Goal: Task Accomplishment & Management: Complete application form

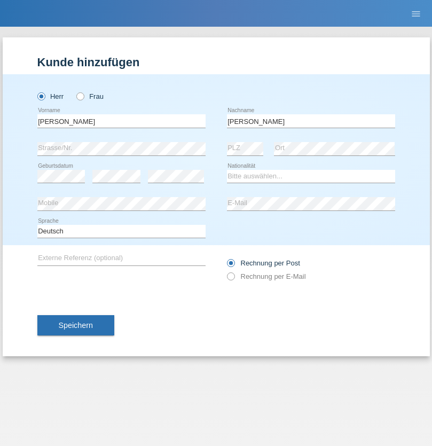
type input "[PERSON_NAME]"
select select "PL"
select select "C"
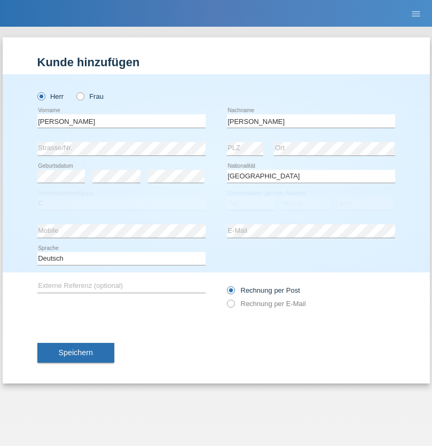
select select "10"
select select "07"
select select "2021"
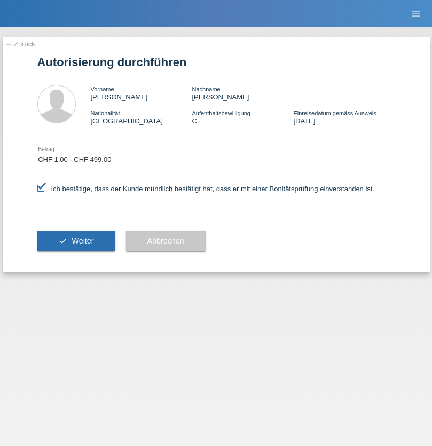
select select "1"
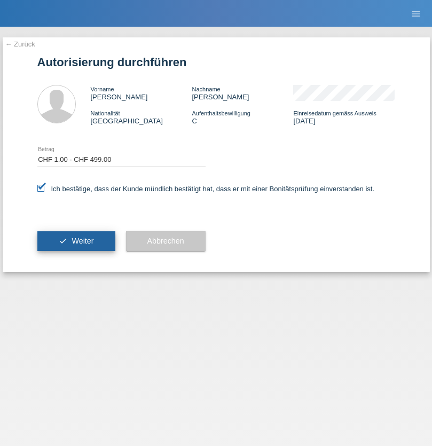
click at [76, 241] on span "Weiter" at bounding box center [83, 241] width 22 height 9
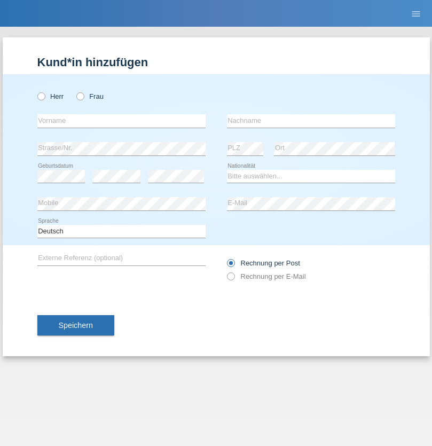
radio input "true"
click at [121, 121] on input "text" at bounding box center [121, 120] width 168 height 13
type input "[PERSON_NAME]"
click at [311, 121] on input "text" at bounding box center [311, 120] width 168 height 13
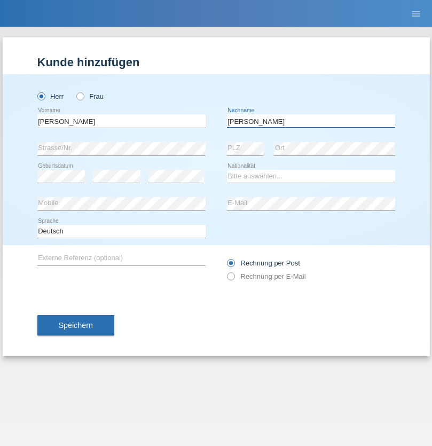
type input "Marlon"
select select "ES"
select select "C"
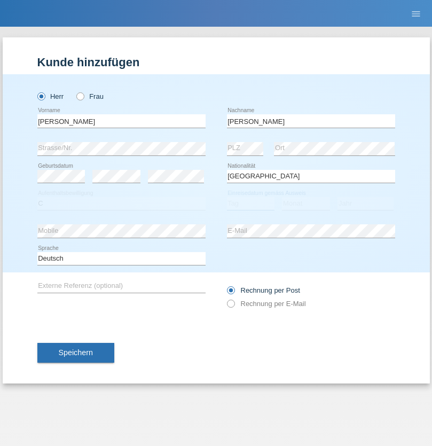
select select "25"
select select "03"
select select "2021"
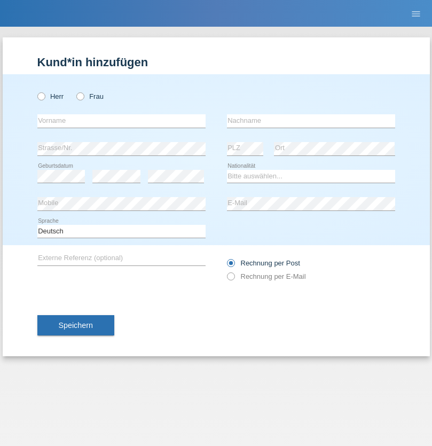
radio input "true"
click at [121, 121] on input "text" at bounding box center [121, 120] width 168 height 13
type input "firat"
click at [311, 121] on input "text" at bounding box center [311, 120] width 168 height 13
type input "kara"
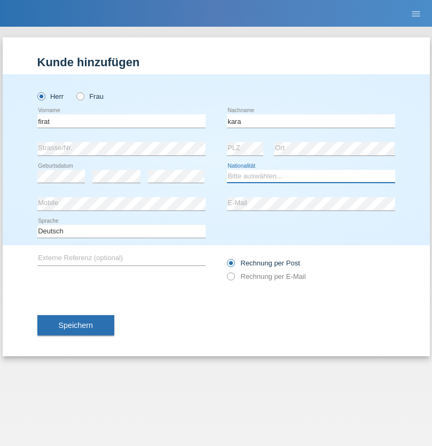
select select "CH"
